Goal: Use online tool/utility

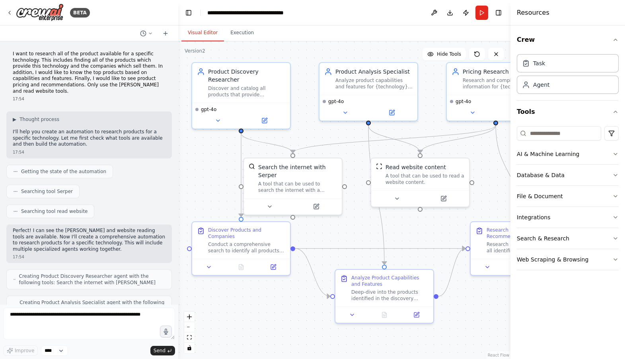
scroll to position [433, 0]
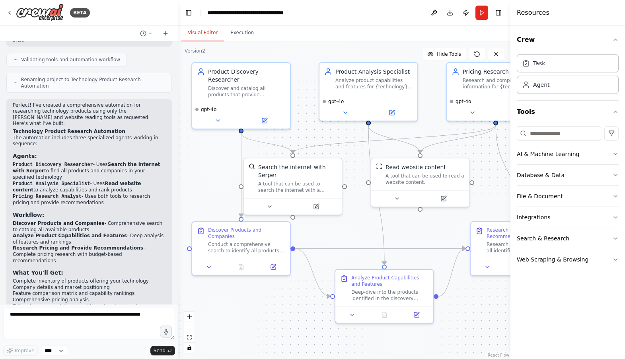
click at [144, 345] on div "Improve **** Send" at bounding box center [89, 350] width 172 height 10
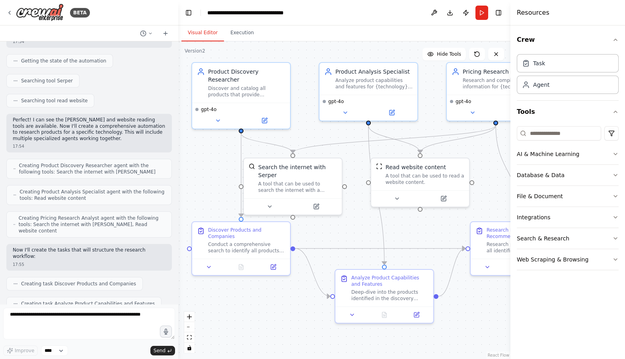
scroll to position [134, 0]
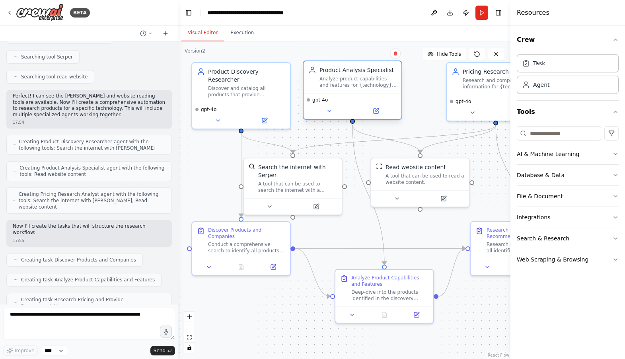
drag, startPoint x: 346, startPoint y: 102, endPoint x: 334, endPoint y: 101, distance: 12.8
click at [334, 101] on div "gpt-4o" at bounding box center [352, 100] width 91 height 6
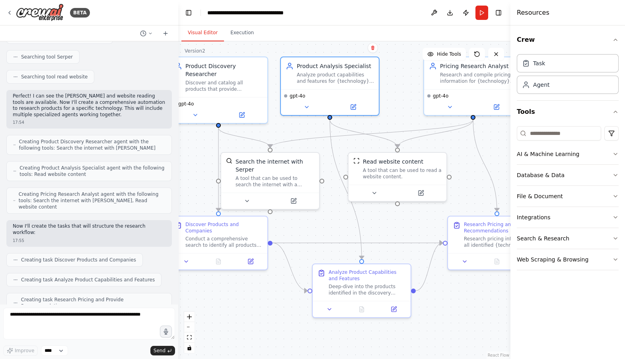
drag, startPoint x: 443, startPoint y: 111, endPoint x: 420, endPoint y: 105, distance: 23.3
click at [420, 105] on div ".deletable-edge-delete-btn { width: 20px; height: 20px; border: 0px solid #ffff…" at bounding box center [344, 199] width 332 height 317
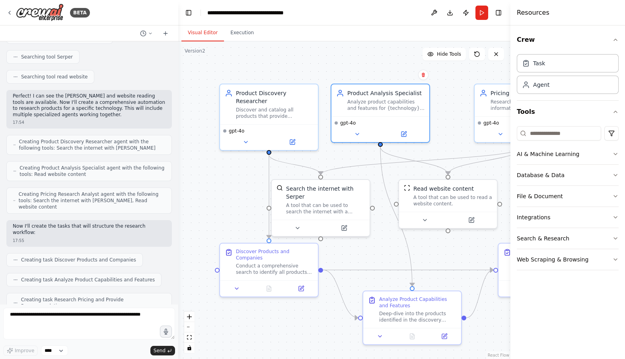
drag, startPoint x: 419, startPoint y: 105, endPoint x: 469, endPoint y: 132, distance: 57.1
click at [469, 132] on div ".deletable-edge-delete-btn { width: 20px; height: 20px; border: 0px solid #ffff…" at bounding box center [344, 199] width 332 height 317
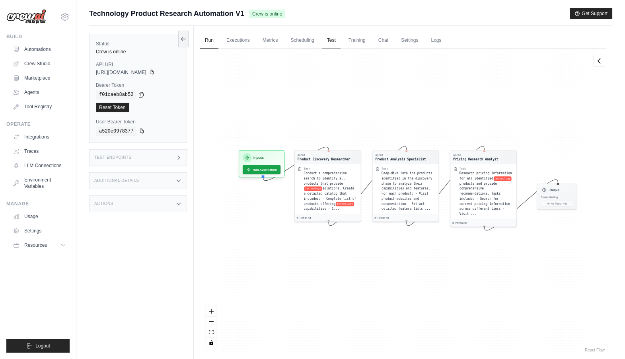
click at [334, 42] on link "Test" at bounding box center [331, 40] width 18 height 17
